Goal: Information Seeking & Learning: Learn about a topic

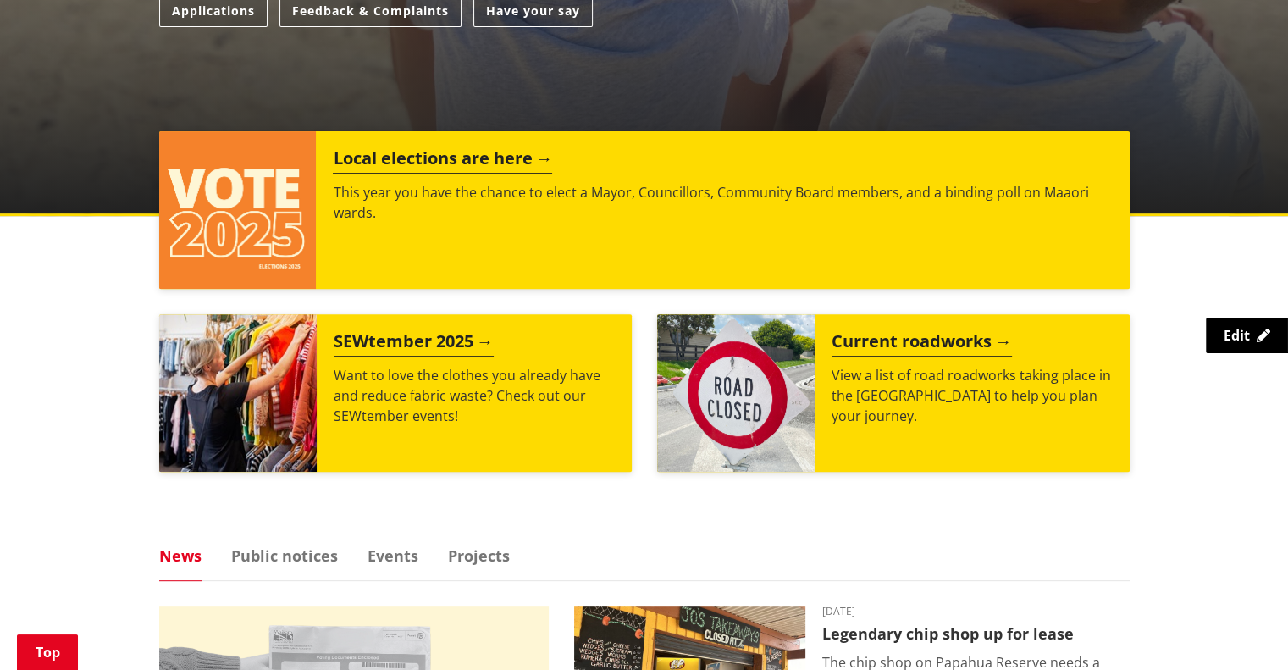
scroll to position [576, 0]
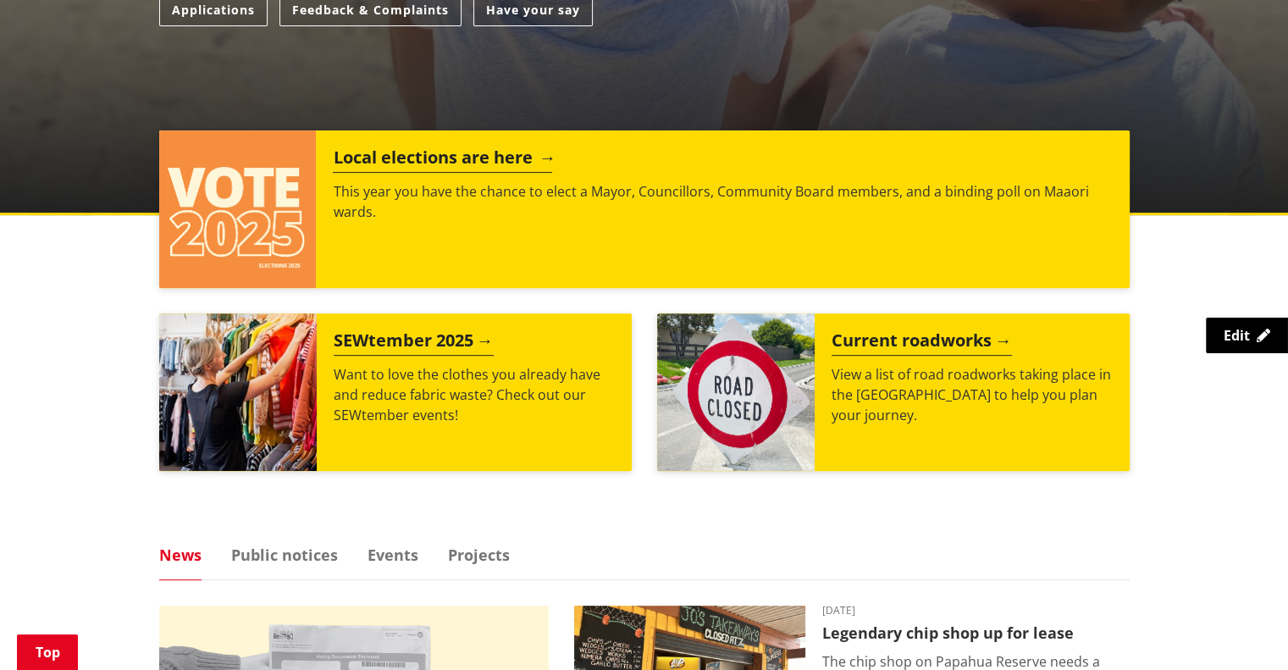
click at [677, 215] on p "This year you have the chance to elect a Mayor, Councillors, Community Board me…" at bounding box center [722, 201] width 779 height 41
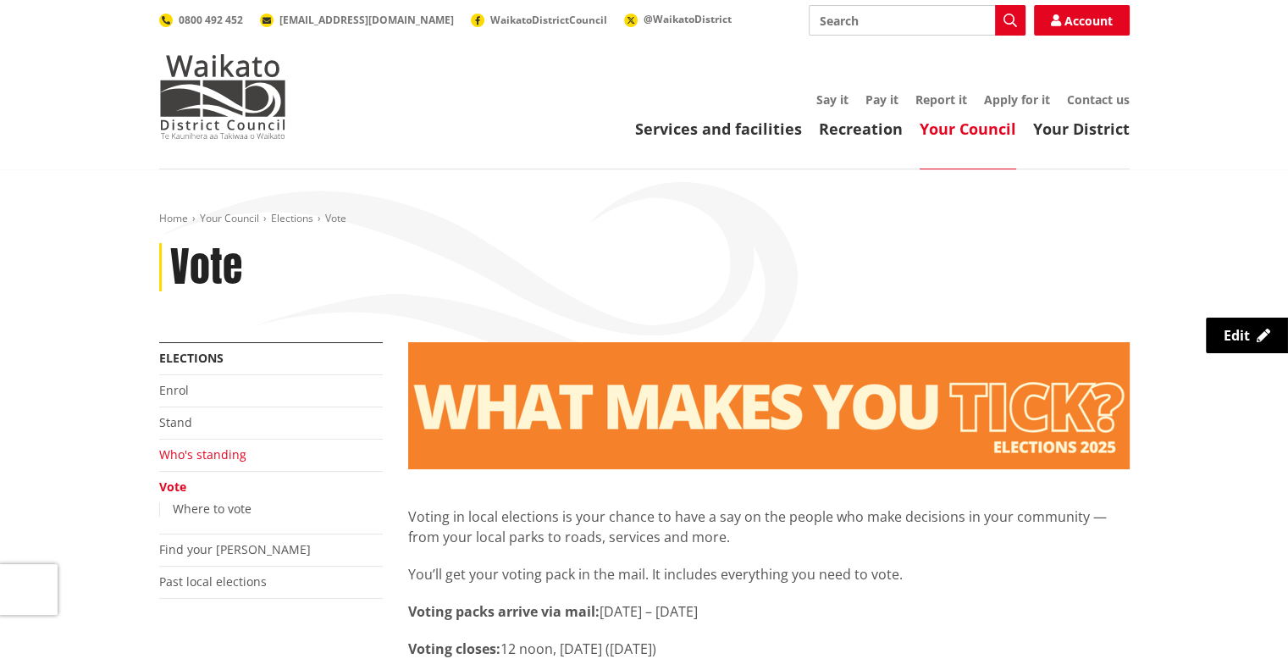
click at [173, 456] on link "Who's standing" at bounding box center [202, 454] width 87 height 16
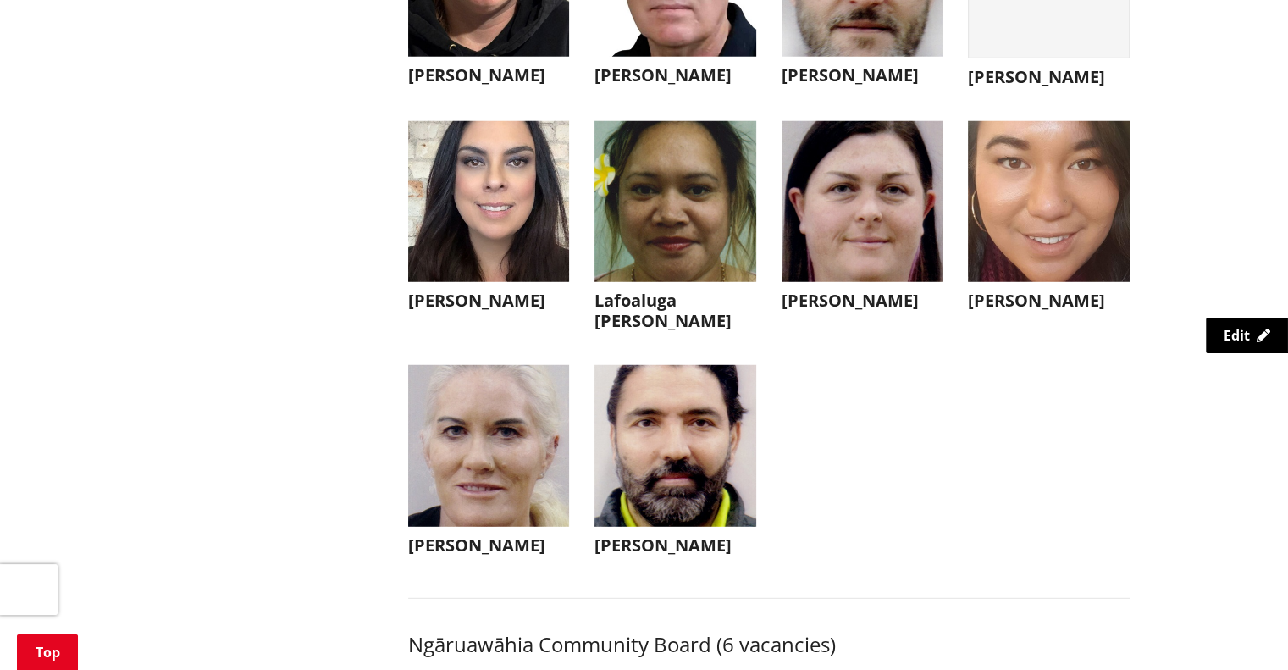
scroll to position [4803, 0]
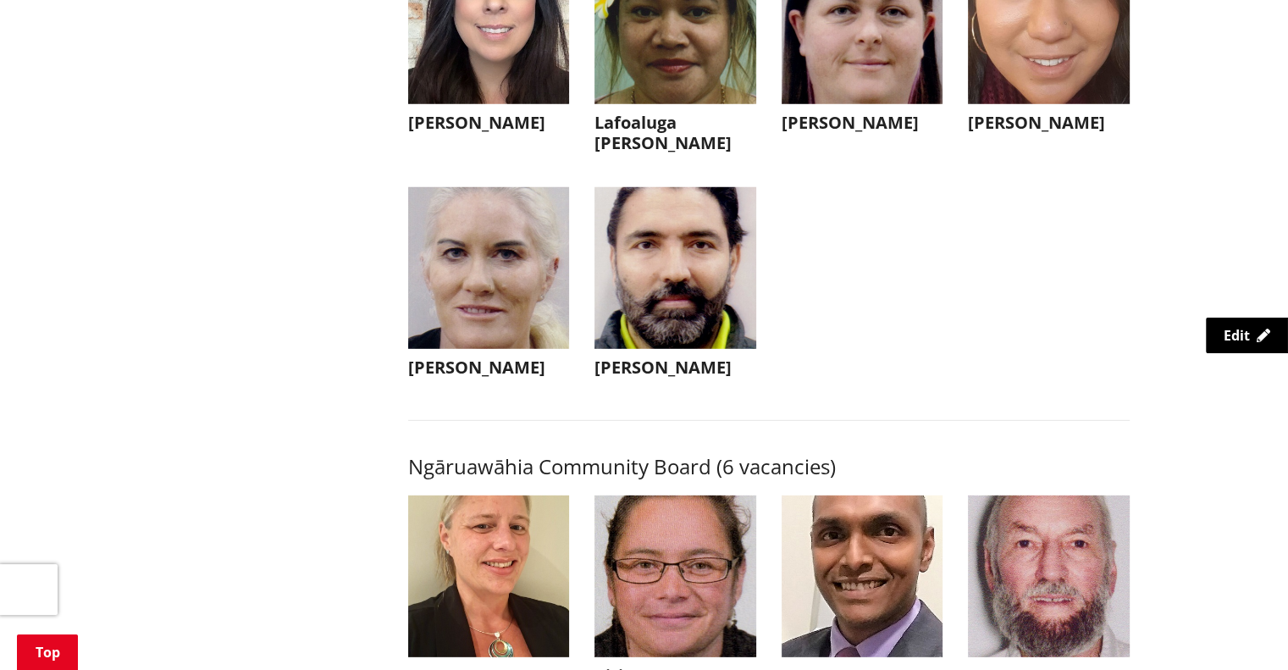
drag, startPoint x: 650, startPoint y: 307, endPoint x: 273, endPoint y: 425, distance: 395.6
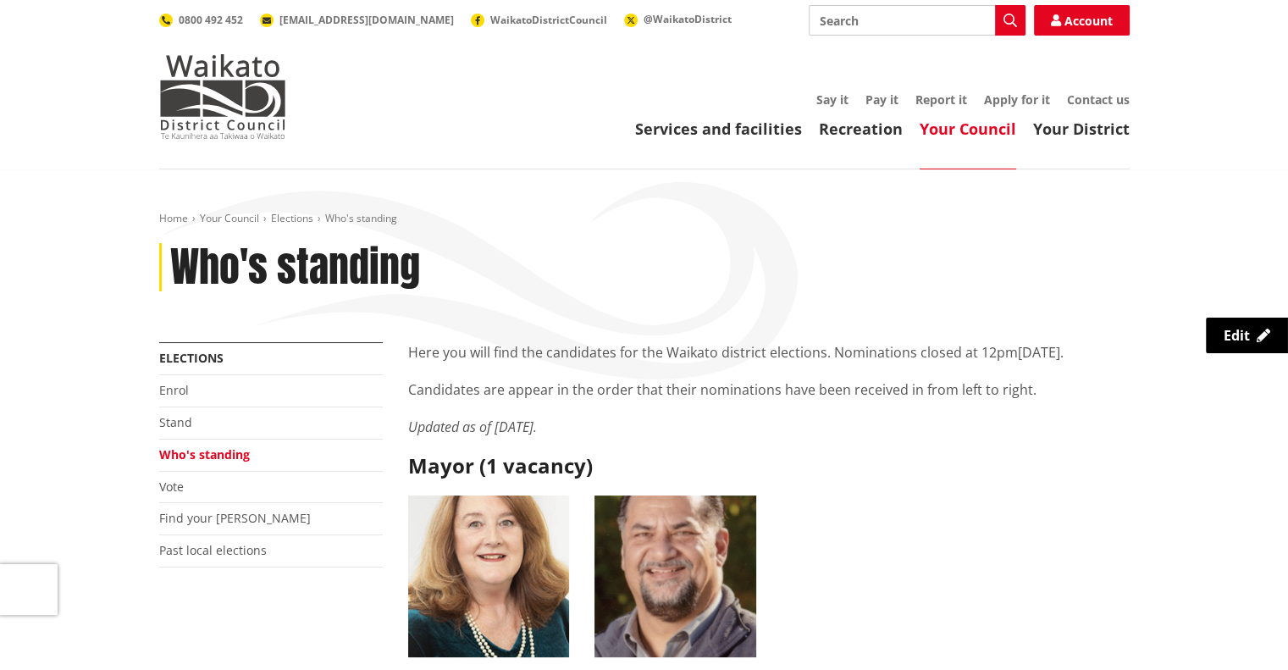
scroll to position [83, 0]
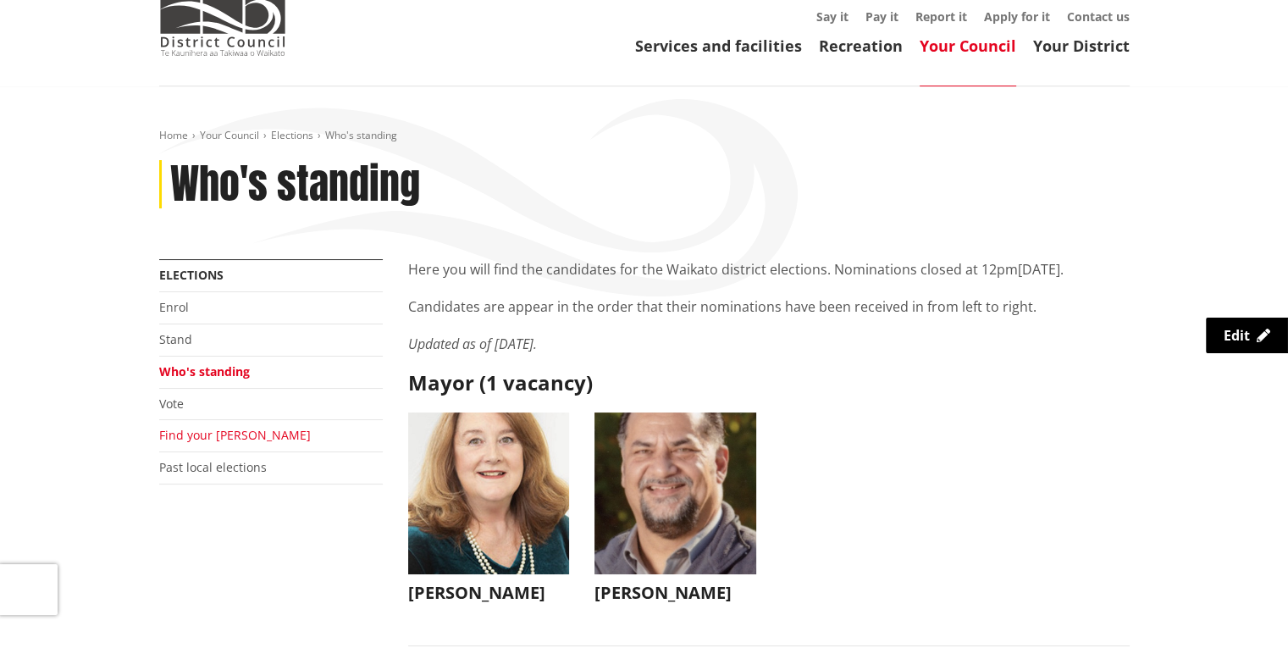
click at [207, 430] on link "Find your [PERSON_NAME]" at bounding box center [235, 435] width 152 height 16
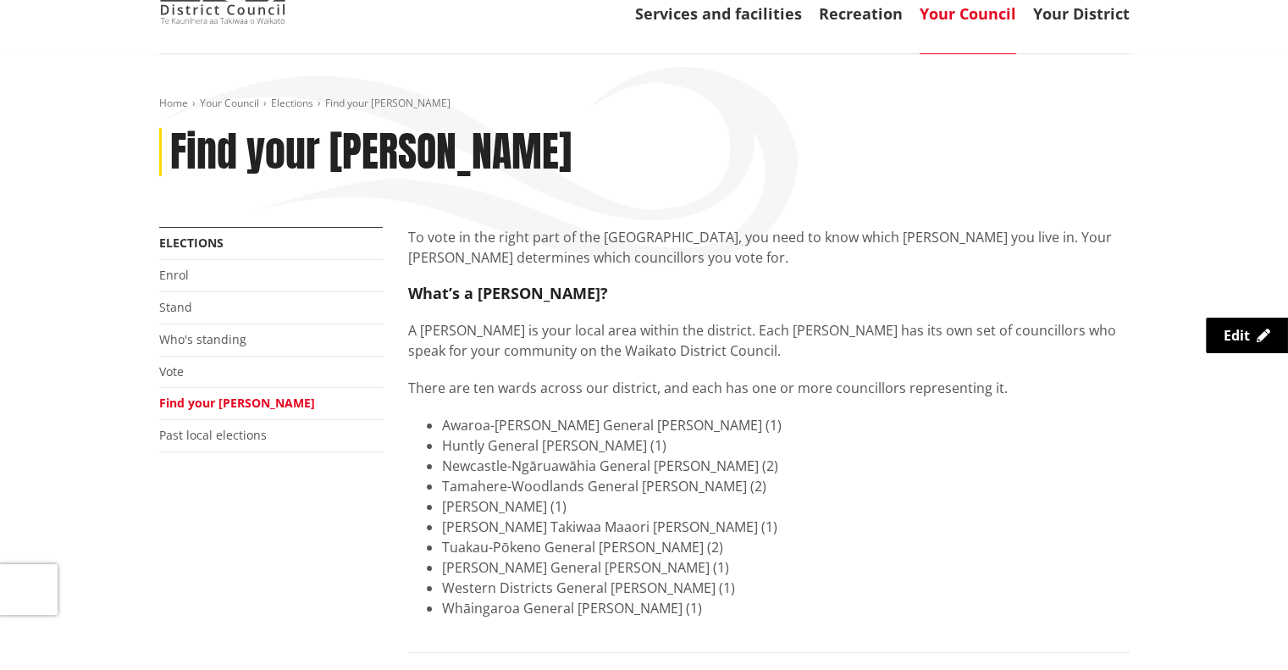
scroll to position [119, 0]
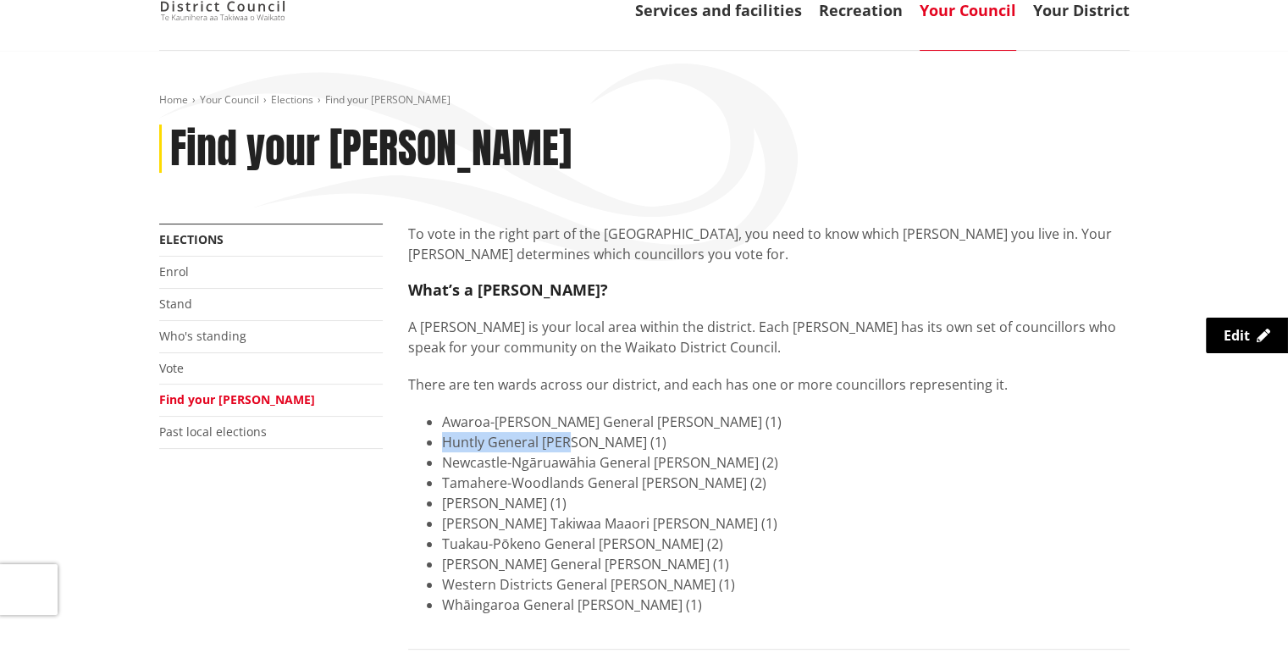
drag, startPoint x: 445, startPoint y: 444, endPoint x: 572, endPoint y: 438, distance: 128.0
click at [572, 438] on li "Huntly General [PERSON_NAME] (1)" at bounding box center [786, 442] width 688 height 20
copy li "Huntly General [PERSON_NAME]"
drag, startPoint x: 440, startPoint y: 462, endPoint x: 683, endPoint y: 462, distance: 243.0
click at [683, 462] on li "Newcastle-Ngāruawāhia General [PERSON_NAME] (2)" at bounding box center [786, 462] width 688 height 20
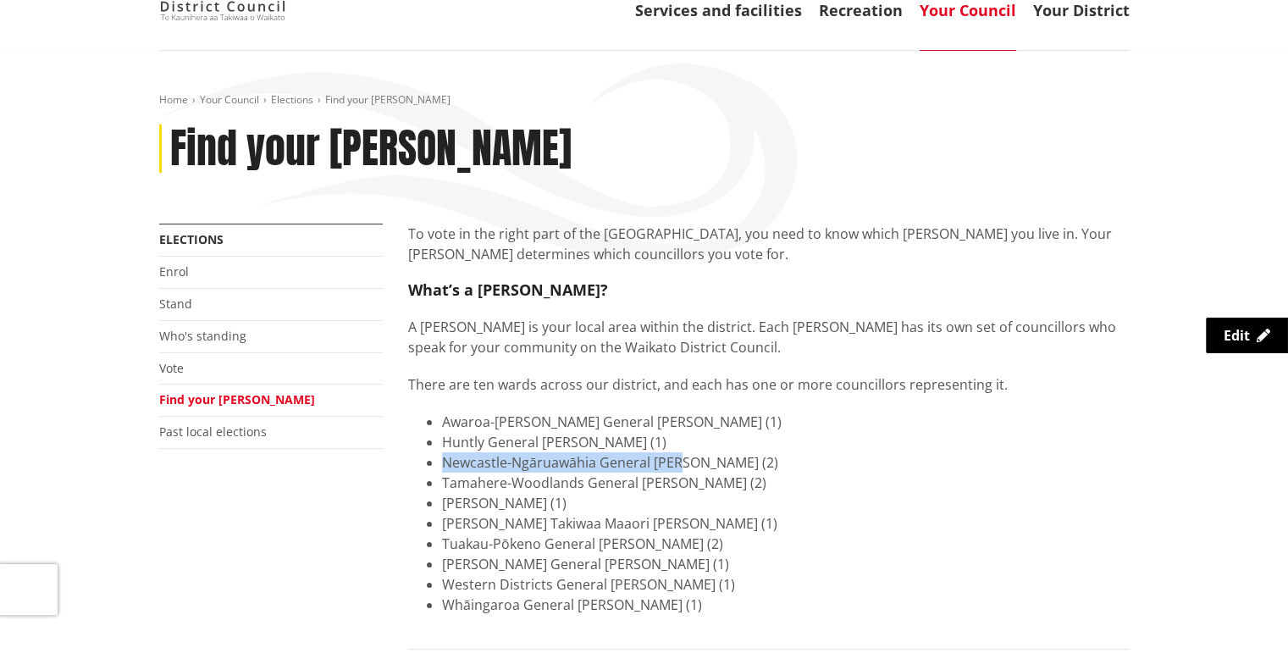
copy li "Newcastle-Ngāruawāhia General [PERSON_NAME]"
drag, startPoint x: 443, startPoint y: 484, endPoint x: 671, endPoint y: 483, distance: 227.8
click at [671, 483] on li "Tamahere-Woodlands General [PERSON_NAME] (2)" at bounding box center [786, 483] width 688 height 20
copy li "Tamahere-Woodlands General [PERSON_NAME]"
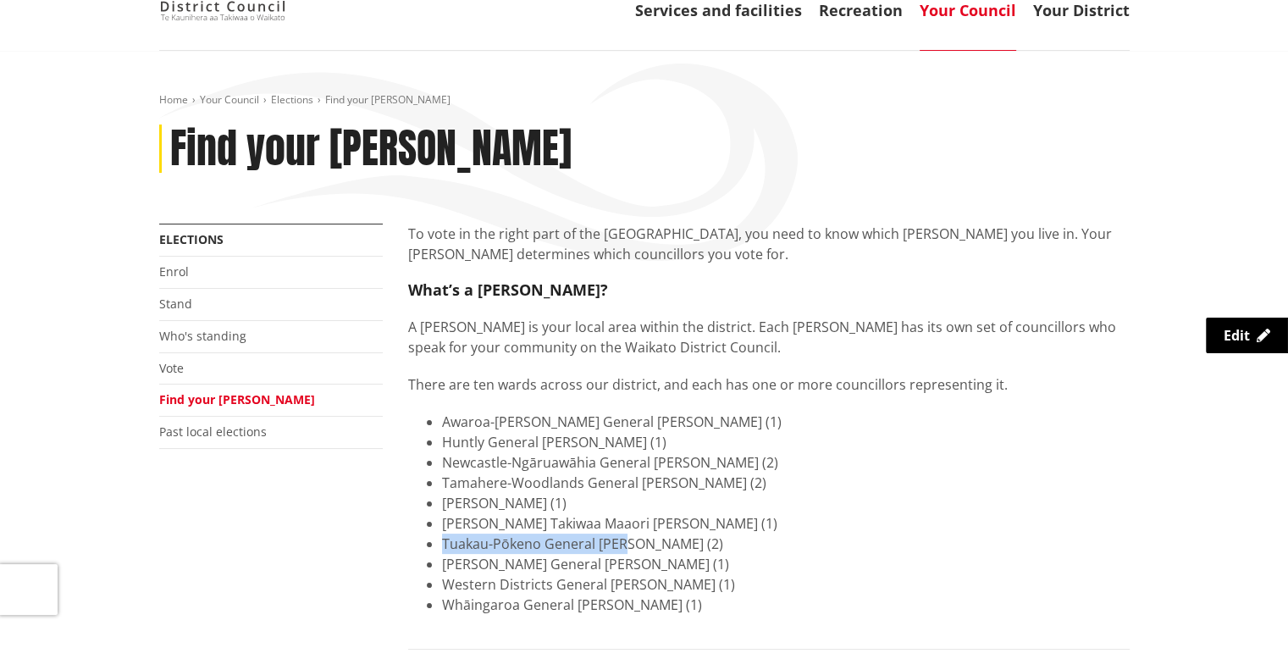
drag, startPoint x: 444, startPoint y: 544, endPoint x: 627, endPoint y: 541, distance: 182.9
click at [627, 541] on li "Tuakau-Pōkeno General [PERSON_NAME] (2)" at bounding box center [786, 543] width 688 height 20
copy li "Tuakau-Pōkeno General [PERSON_NAME]"
drag, startPoint x: 442, startPoint y: 562, endPoint x: 663, endPoint y: 565, distance: 221.0
click at [663, 565] on li "[PERSON_NAME] General [PERSON_NAME] (1)" at bounding box center [786, 564] width 688 height 20
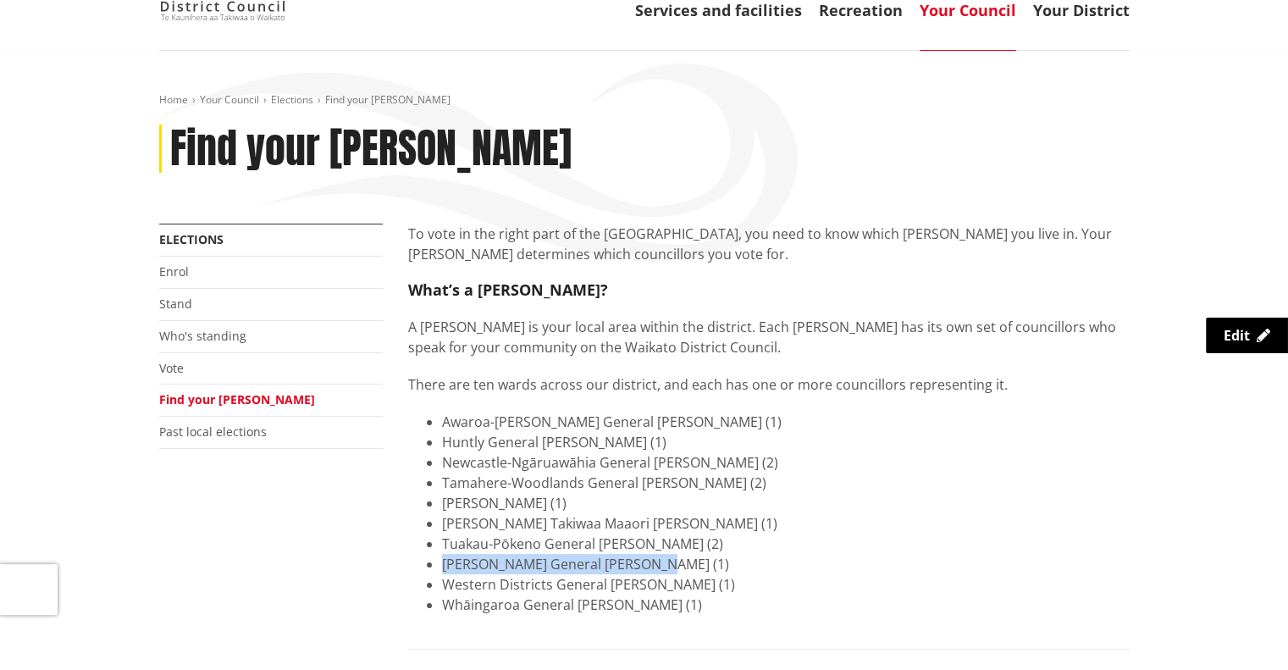
copy li "Waerenga-Whitikahu General [PERSON_NAME]"
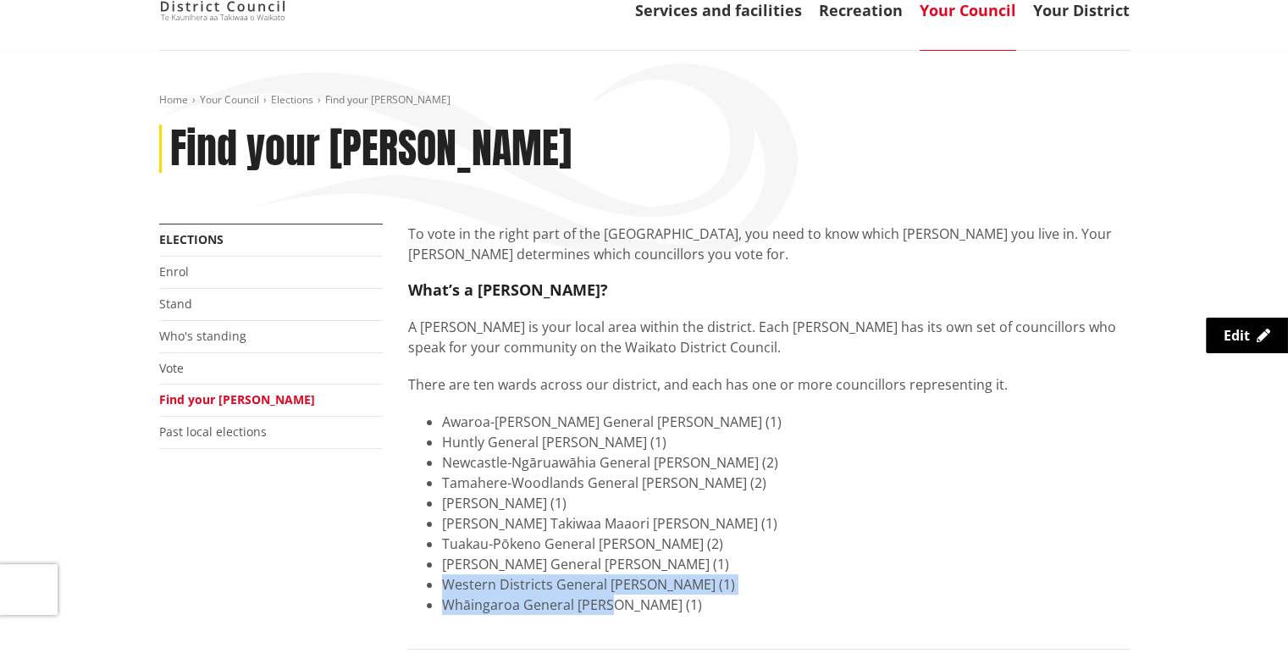
drag, startPoint x: 444, startPoint y: 584, endPoint x: 610, endPoint y: 609, distance: 167.8
click at [610, 609] on ul "Awaroa-Maramarua General [PERSON_NAME] (1) Huntly General [PERSON_NAME] (1) [GE…" at bounding box center [768, 513] width 721 height 203
copy ul "Western Districts General [PERSON_NAME] (1) Whāingaroa General [PERSON_NAME]"
